Goal: Task Accomplishment & Management: Complete application form

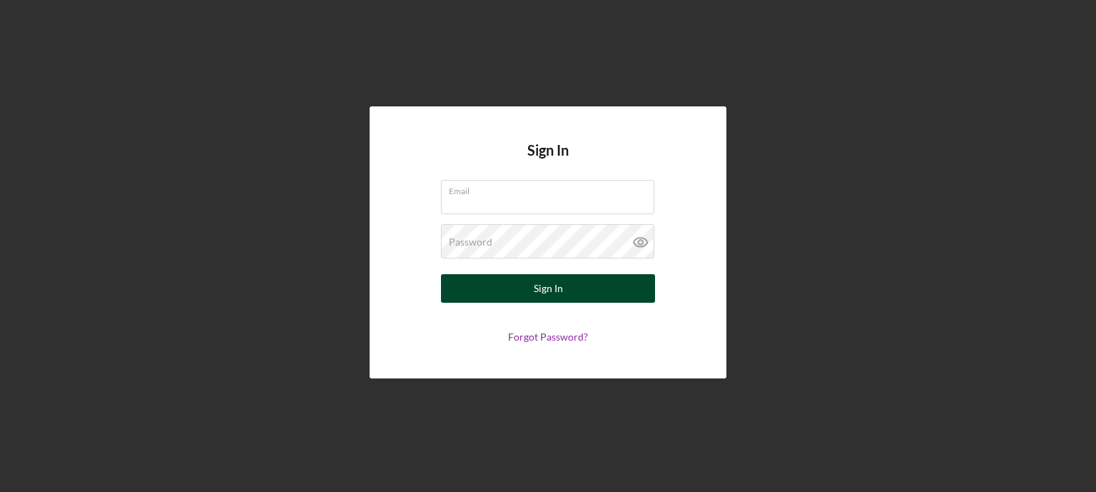
type input "[EMAIL_ADDRESS][DOMAIN_NAME]"
click at [474, 283] on button "Sign In" at bounding box center [548, 288] width 214 height 29
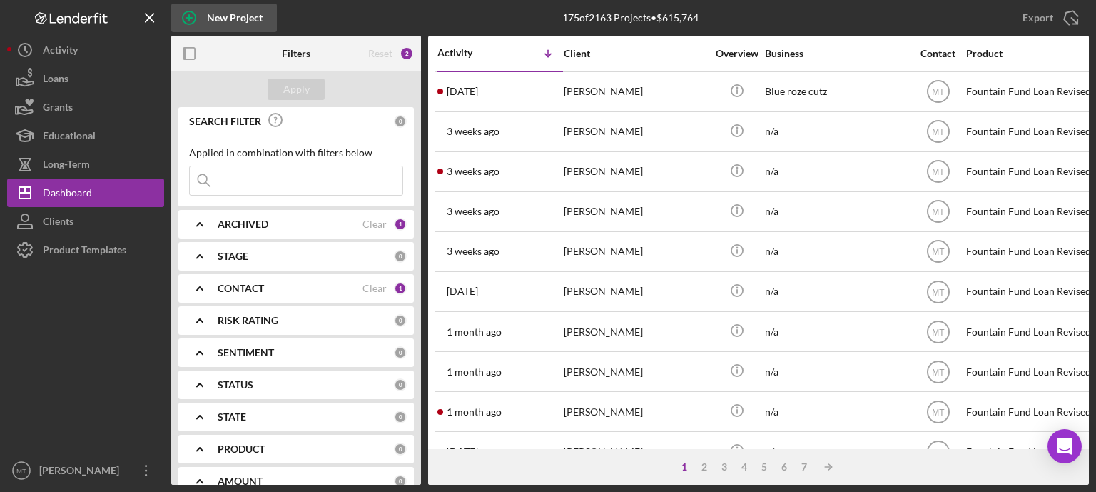
click at [190, 16] on icon "button" at bounding box center [189, 18] width 36 height 36
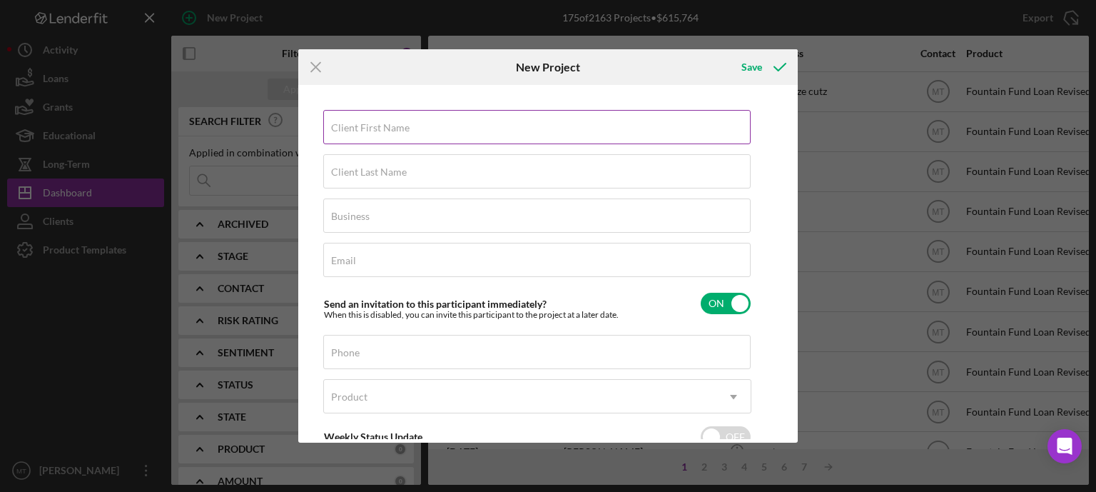
click at [446, 130] on div "Client First Name Required" at bounding box center [537, 128] width 428 height 36
type input "[PERSON_NAME]"
click at [542, 169] on div "Client Last Name Required" at bounding box center [537, 172] width 428 height 36
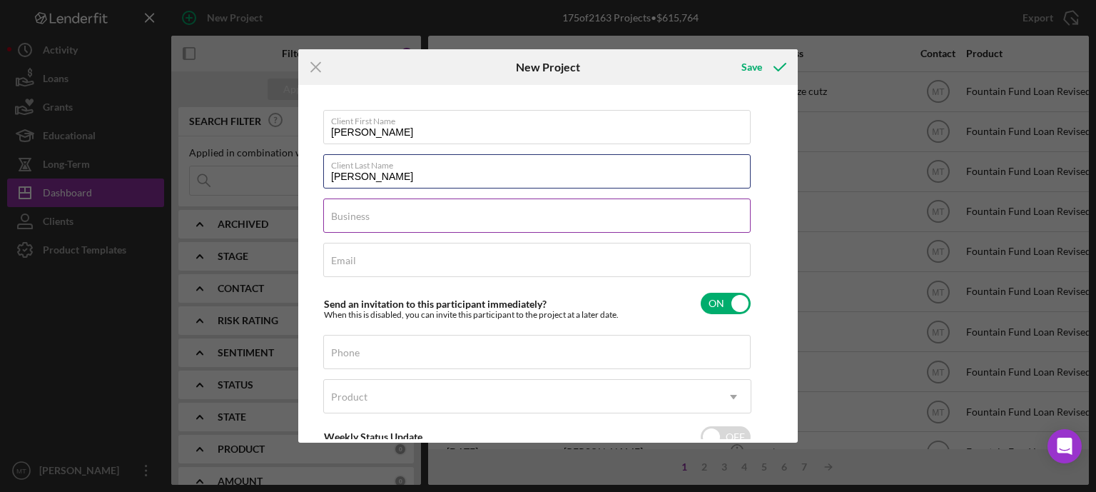
type input "[PERSON_NAME]"
click at [527, 212] on div "Business Required" at bounding box center [537, 216] width 428 height 36
click at [473, 224] on input "JPA Trucking" at bounding box center [536, 215] width 427 height 34
type input "JPA Trucking LLC"
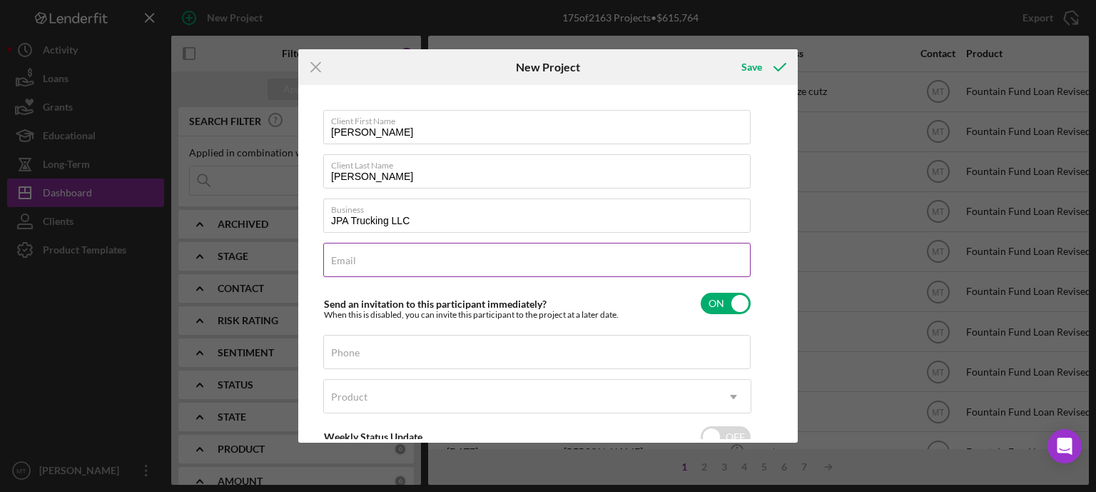
click at [477, 260] on div "Email Required" at bounding box center [537, 261] width 428 height 36
type input "[EMAIL_ADDRESS][DOMAIN_NAME]"
click at [462, 344] on input "Phone" at bounding box center [536, 352] width 427 height 34
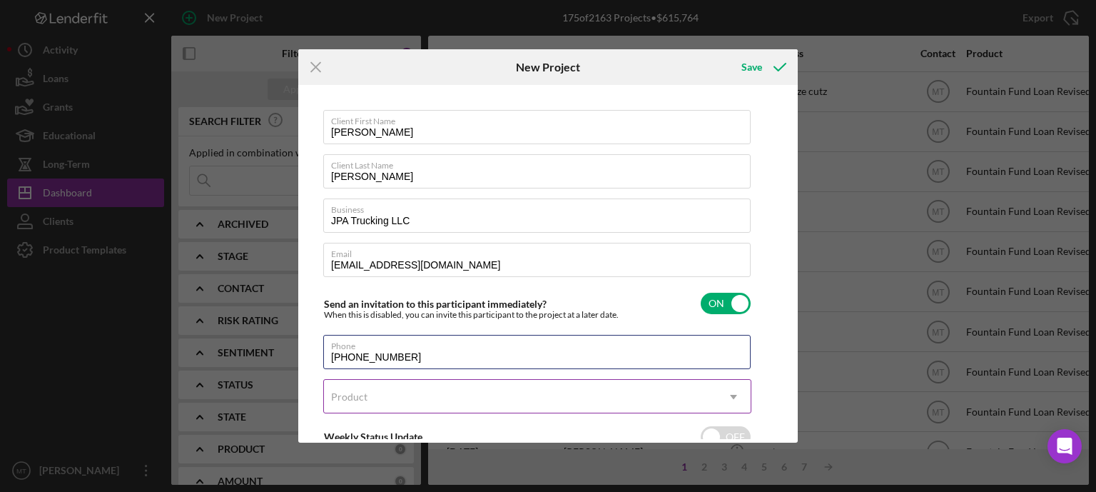
type input "[PHONE_NUMBER]"
click at [501, 397] on div "Product" at bounding box center [520, 396] width 392 height 33
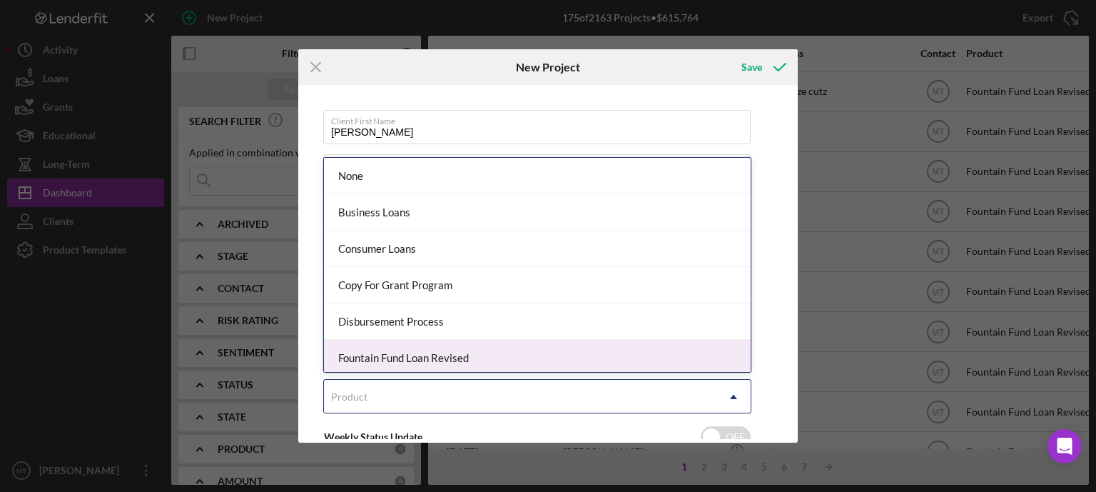
click at [521, 352] on div "Fountain Fund Loan Revised" at bounding box center [537, 358] width 427 height 36
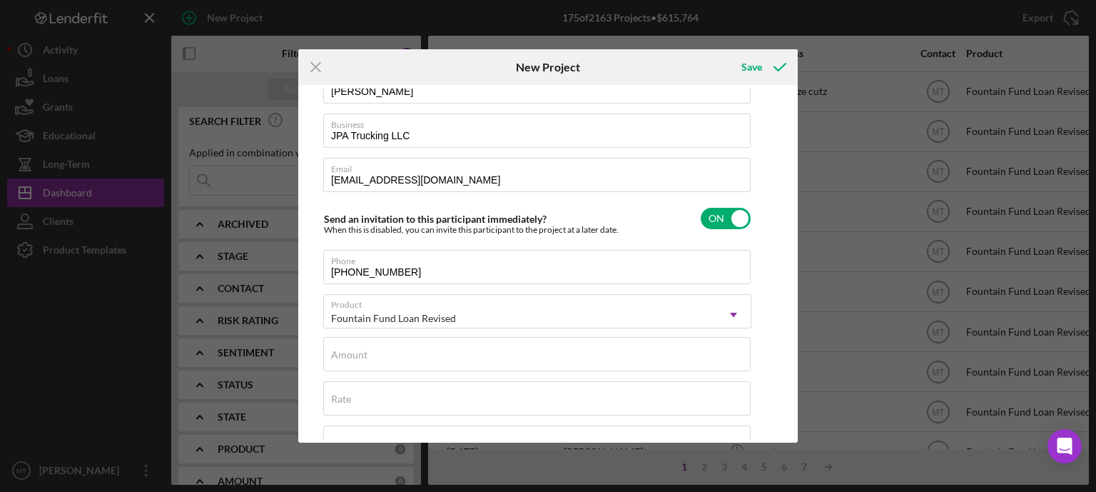
scroll to position [88, 0]
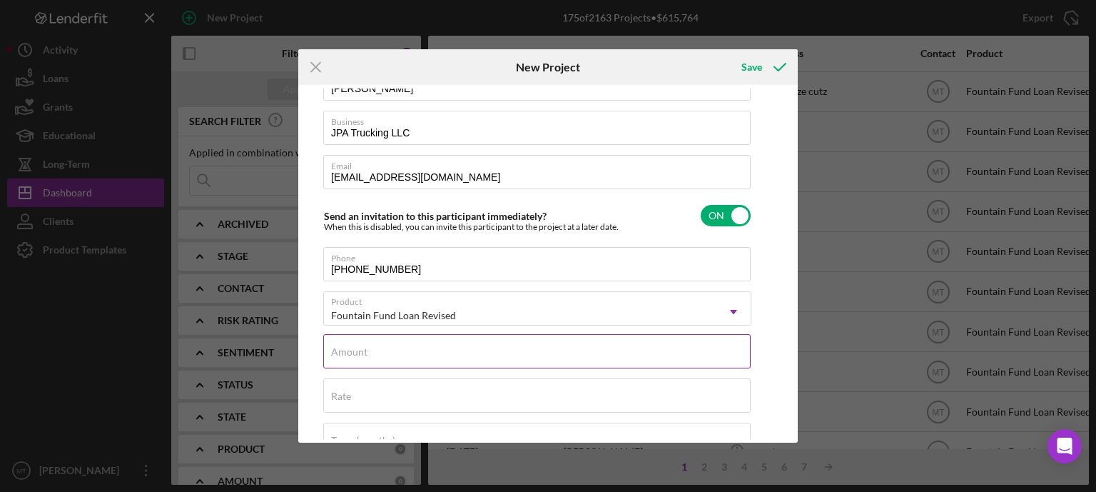
click at [411, 350] on div "Amount" at bounding box center [537, 352] width 428 height 36
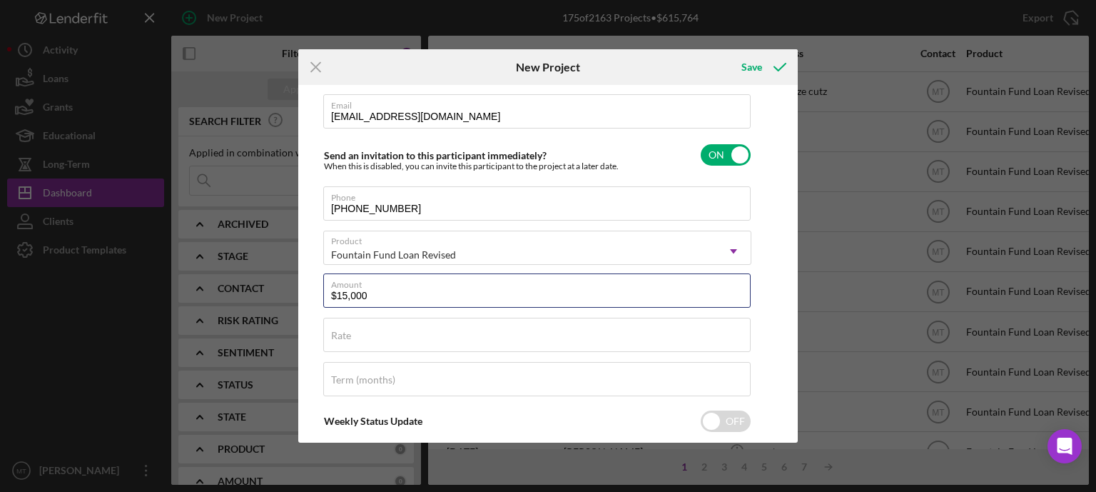
scroll to position [138, 0]
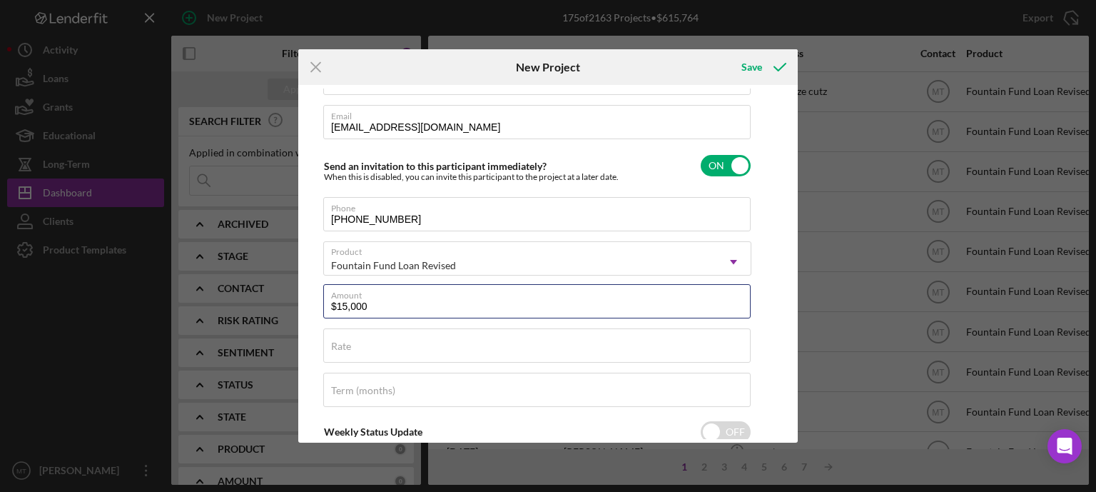
type input "$15,000"
click at [781, 68] on polyline "submit" at bounding box center [779, 66] width 11 height 7
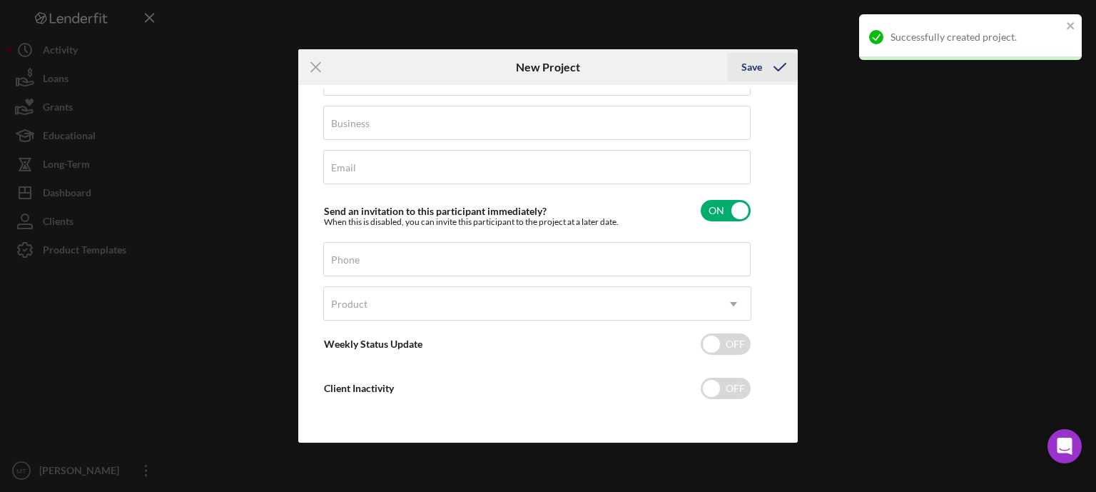
scroll to position [91, 0]
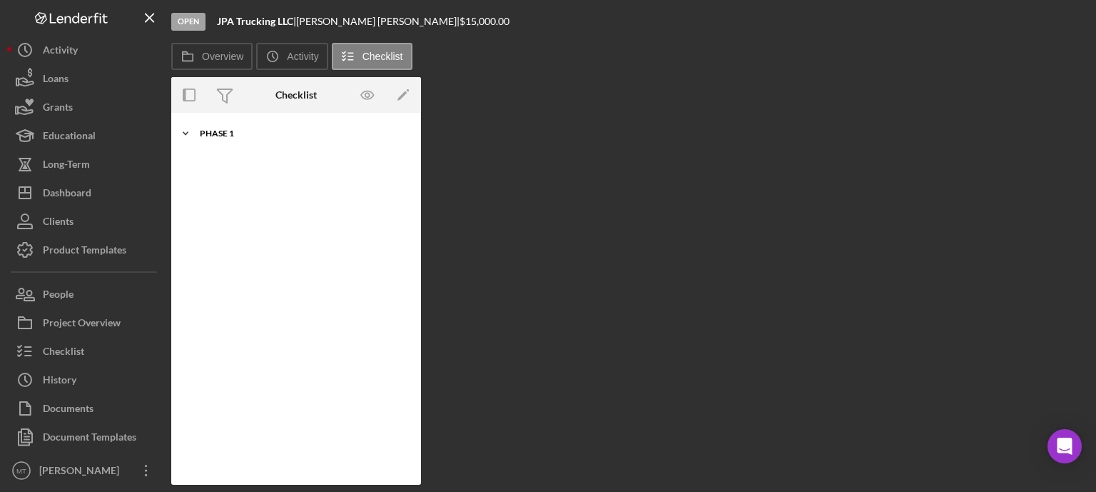
click at [374, 130] on div "Phase 1" at bounding box center [301, 133] width 203 height 9
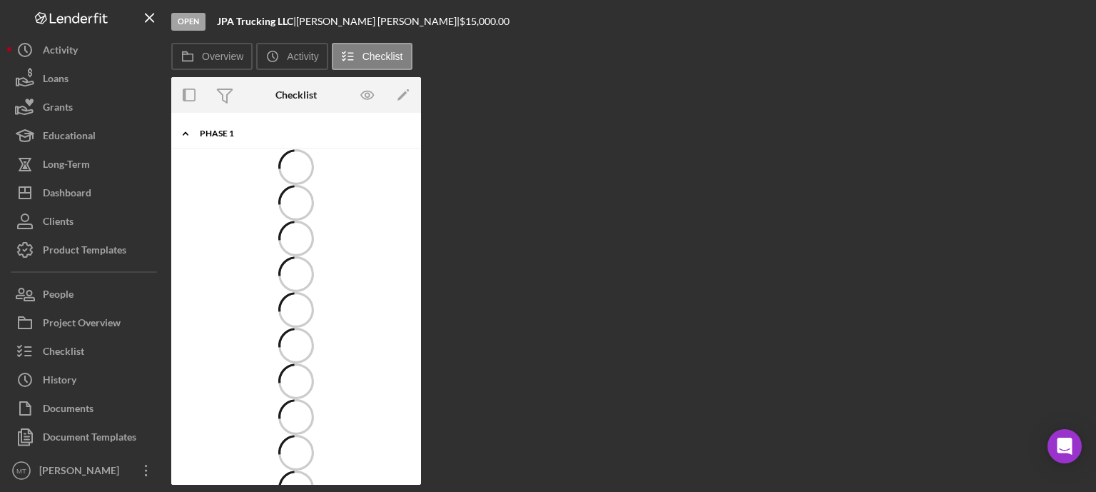
click at [374, 130] on div "Phase 1" at bounding box center [301, 133] width 203 height 9
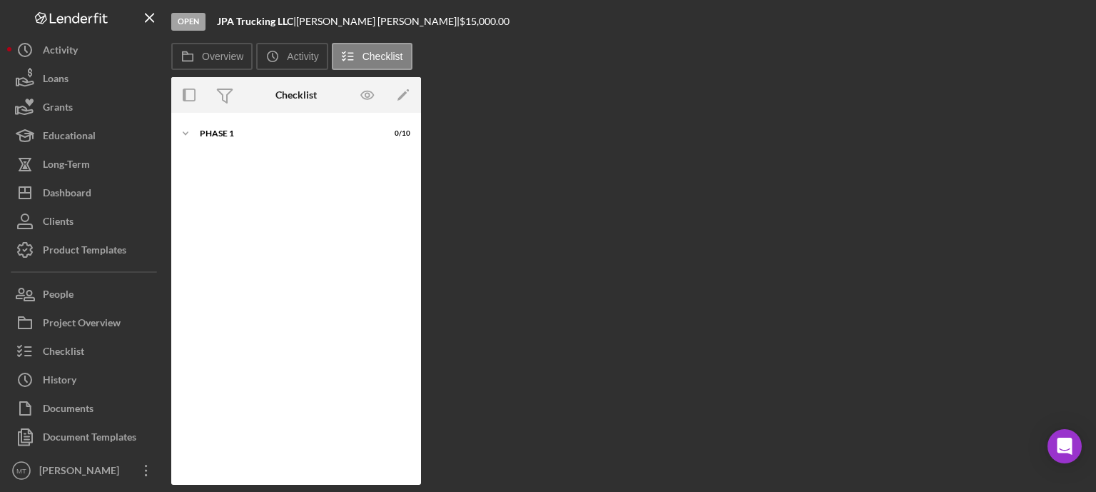
drag, startPoint x: 374, startPoint y: 130, endPoint x: 429, endPoint y: 150, distance: 58.5
click at [429, 150] on div "Overview Internal Workflow Stage Open Icon/Dropdown Arrow Archive (can unarchiv…" at bounding box center [629, 280] width 917 height 407
click at [458, 144] on div "Overview Internal Workflow Stage Open Icon/Dropdown Arrow Archive (can unarchiv…" at bounding box center [629, 280] width 917 height 407
click at [235, 125] on div "Icon/Expander Phase 1 0 / 10" at bounding box center [296, 133] width 250 height 29
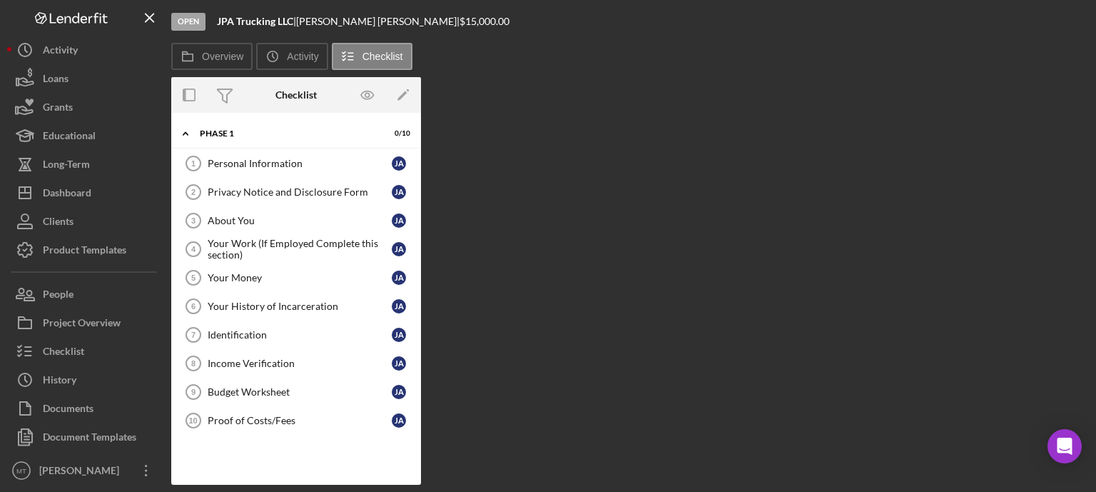
click at [579, 139] on div "Overview Internal Workflow Stage Open Icon/Dropdown Arrow Archive (can unarchiv…" at bounding box center [629, 280] width 917 height 407
